Goal: Task Accomplishment & Management: Use online tool/utility

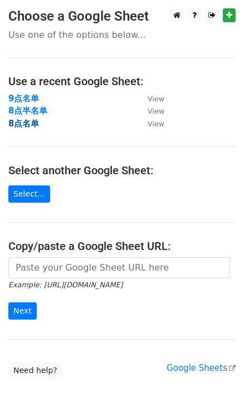
click at [29, 127] on strong "8点名单" at bounding box center [23, 123] width 31 height 10
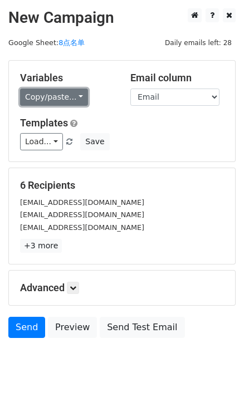
click at [77, 93] on link "Copy/paste..." at bounding box center [54, 96] width 68 height 17
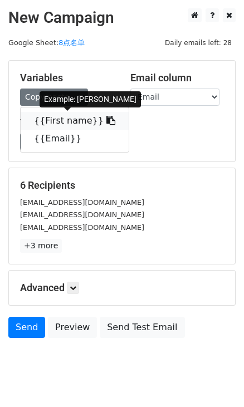
click at [105, 115] on link "{{First name}}" at bounding box center [75, 121] width 108 height 18
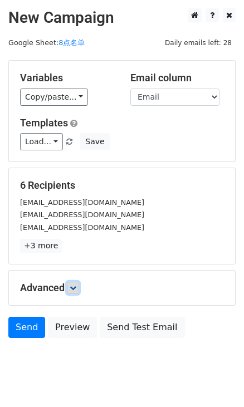
click at [72, 285] on icon at bounding box center [73, 287] width 7 height 7
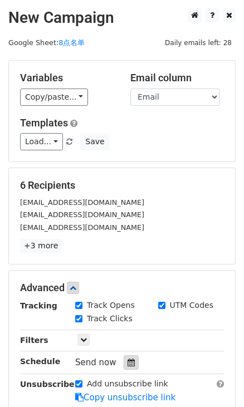
click at [127, 360] on icon at bounding box center [130, 362] width 7 height 8
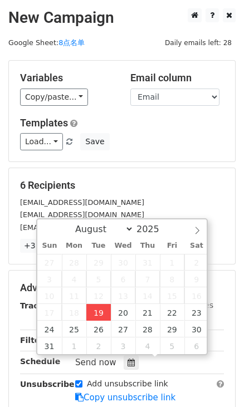
type input "2025-08-19 16:39"
type input "04"
type input "39"
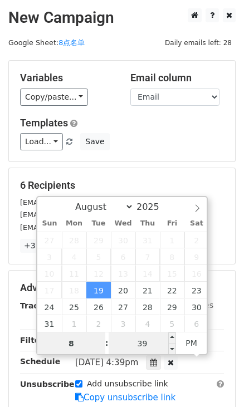
type input "8"
type input "2025-08-19 20:39"
type input "08"
click at [145, 343] on input "39" at bounding box center [142, 343] width 68 height 22
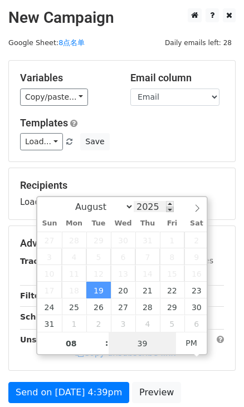
type input "0"
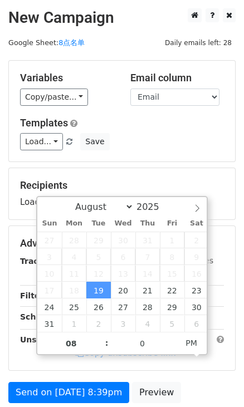
type input "2025-08-19 20:00"
click at [177, 132] on div "Templates Load... No templates saved Save" at bounding box center [122, 134] width 220 height 34
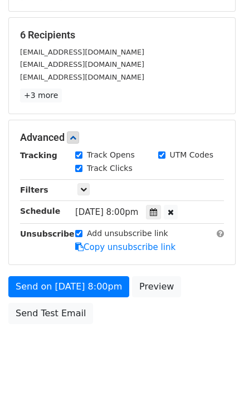
scroll to position [151, 0]
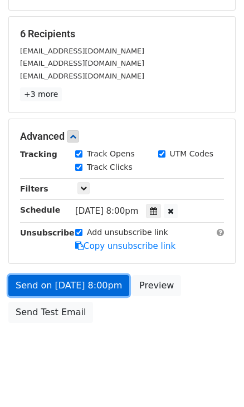
click at [99, 283] on link "Send on Aug 19 at 8:00pm" at bounding box center [68, 285] width 121 height 21
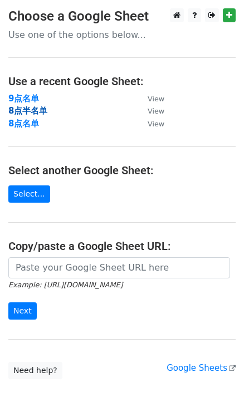
drag, startPoint x: 20, startPoint y: 108, endPoint x: 12, endPoint y: 114, distance: 9.6
click at [20, 108] on strong "8点半名单" at bounding box center [27, 111] width 39 height 10
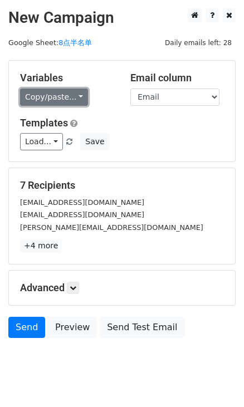
click at [78, 97] on link "Copy/paste..." at bounding box center [54, 96] width 68 height 17
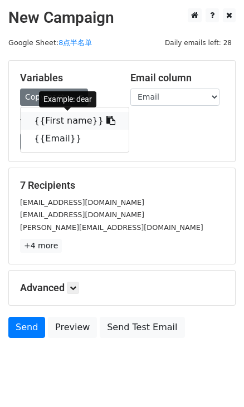
click at [106, 121] on icon at bounding box center [110, 120] width 9 height 9
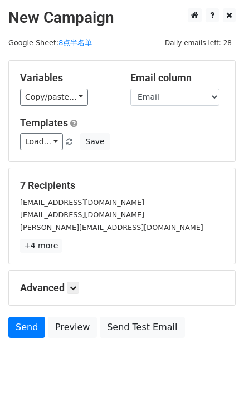
click at [68, 280] on div "Advanced Tracking Track Opens UTM Codes Track Clicks Filters Only include sprea…" at bounding box center [122, 287] width 226 height 34
click at [73, 286] on icon at bounding box center [73, 287] width 7 height 7
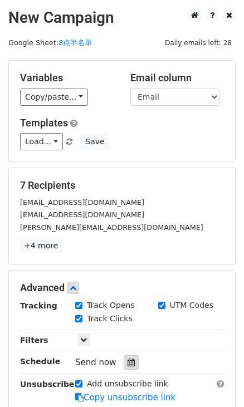
click at [127, 356] on div at bounding box center [130, 362] width 15 height 14
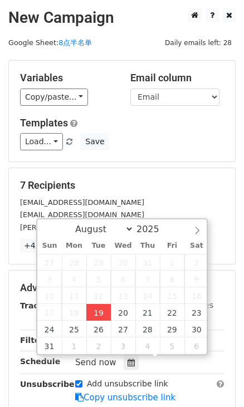
type input "2025-08-19 16:41"
type input "04"
type input "41"
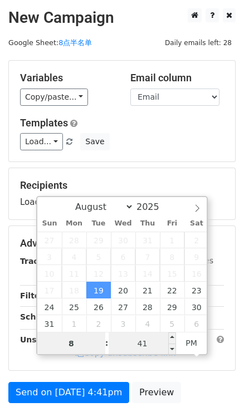
type input "8"
type input "2025-08-19 20:41"
type input "08"
click at [138, 352] on input "41" at bounding box center [142, 343] width 68 height 22
type input "30"
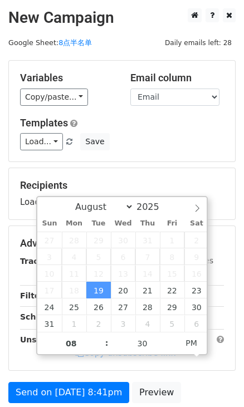
type input "2025-08-19 20:30"
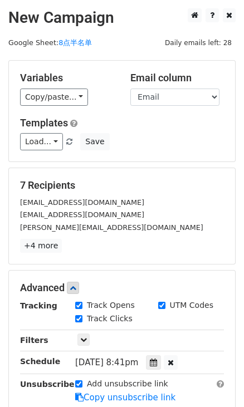
click at [190, 132] on div "Templates Load... No templates saved Save" at bounding box center [122, 134] width 220 height 34
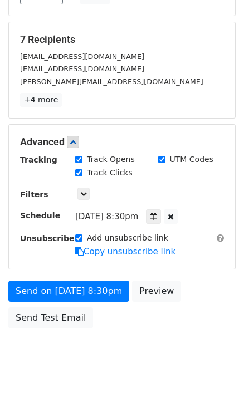
scroll to position [151, 0]
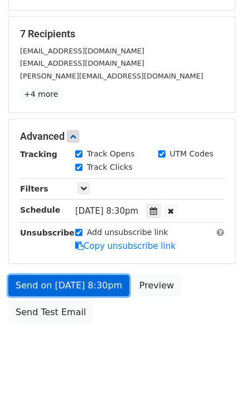
click at [111, 289] on link "Send on Aug 19 at 8:30pm" at bounding box center [68, 285] width 121 height 21
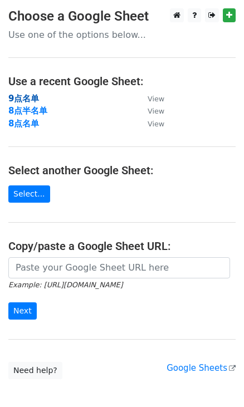
click at [27, 97] on strong "9点名单" at bounding box center [23, 98] width 31 height 10
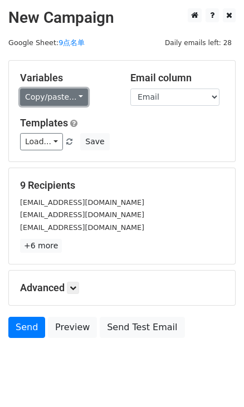
drag, startPoint x: 71, startPoint y: 99, endPoint x: 76, endPoint y: 102, distance: 6.2
click at [71, 99] on link "Copy/paste..." at bounding box center [54, 96] width 68 height 17
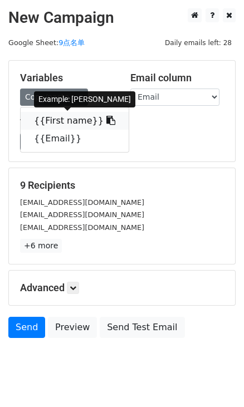
click at [106, 119] on icon at bounding box center [110, 120] width 9 height 9
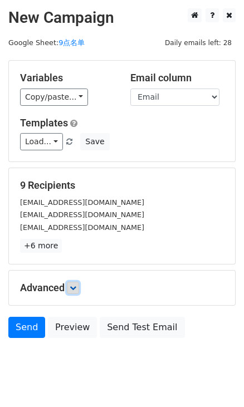
click at [74, 285] on icon at bounding box center [73, 287] width 7 height 7
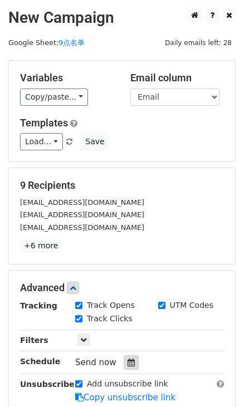
click at [133, 357] on div at bounding box center [130, 362] width 15 height 14
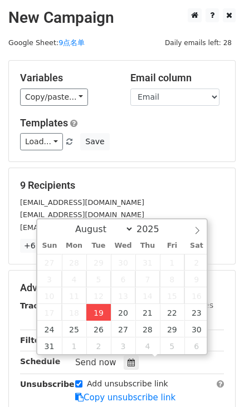
type input "[DATE] 16:41"
type input "04"
type input "41"
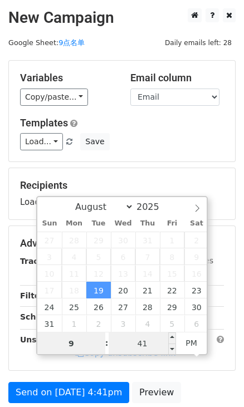
type input "9"
type input "[DATE] 21:41"
type input "09"
click at [135, 336] on input "41" at bounding box center [142, 343] width 68 height 22
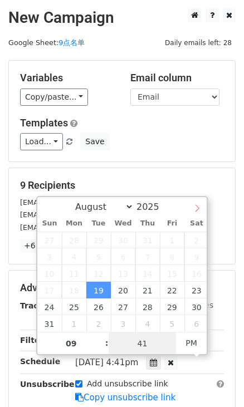
type input "0"
type input "[DATE] 21:00"
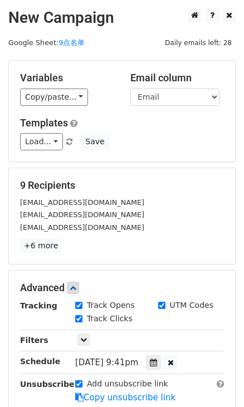
click at [195, 174] on div "9 Recipients [EMAIL_ADDRESS][DOMAIN_NAME] [EMAIL_ADDRESS][DOMAIN_NAME] [EMAIL_A…" at bounding box center [122, 216] width 226 height 96
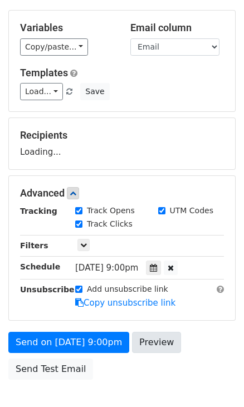
scroll to position [116, 0]
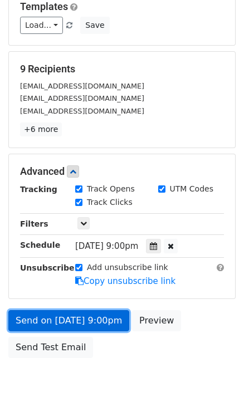
click at [111, 318] on link "Send on [DATE] 9:00pm" at bounding box center [68, 320] width 121 height 21
